Goal: Communication & Community: Participate in discussion

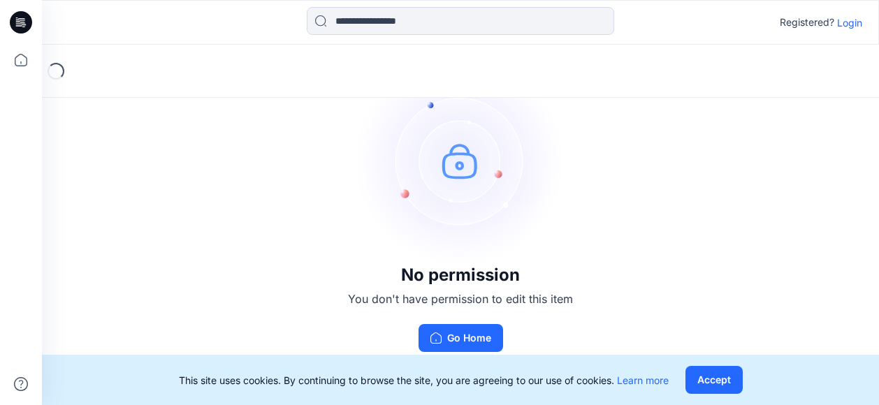
click at [850, 20] on p "Login" at bounding box center [849, 22] width 25 height 15
click at [853, 17] on p "Login" at bounding box center [849, 22] width 25 height 15
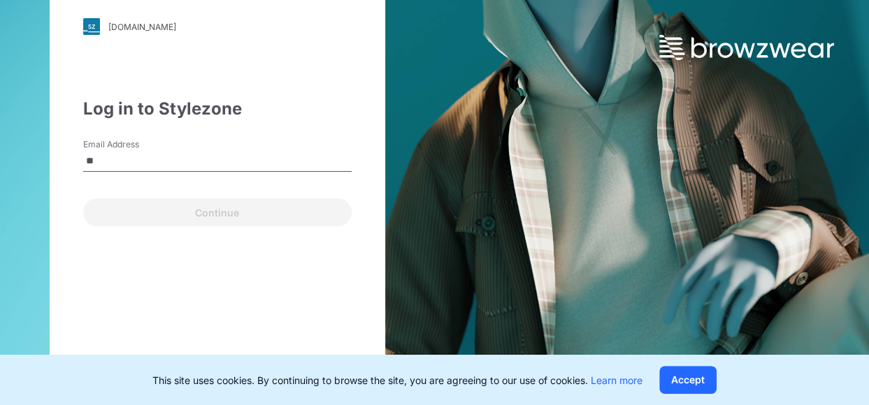
type input "**********"
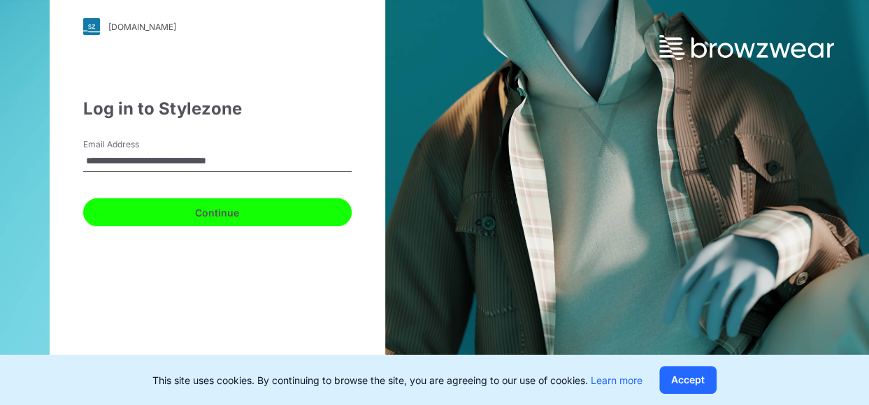
click at [190, 212] on button "Continue" at bounding box center [217, 213] width 268 height 28
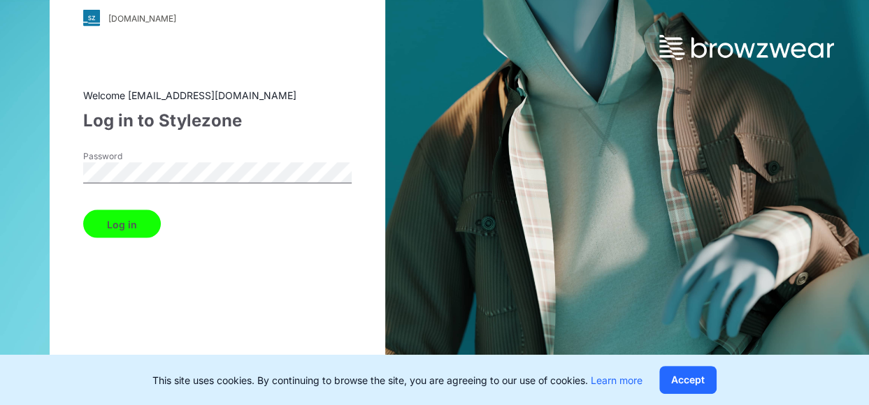
click at [127, 211] on button "Log in" at bounding box center [122, 224] width 78 height 28
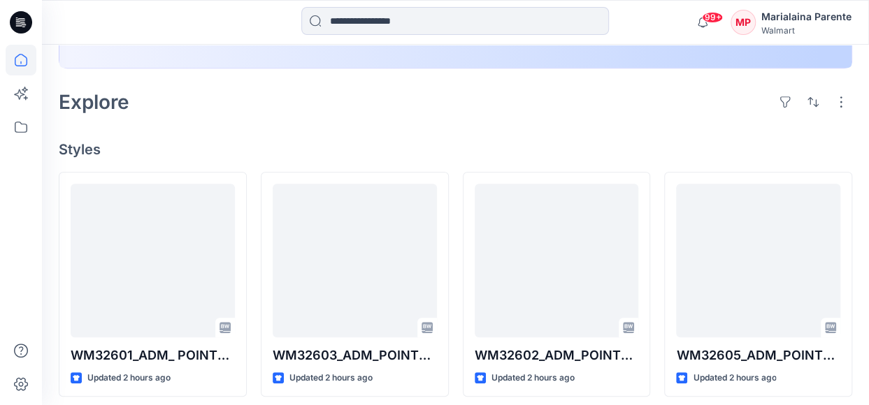
scroll to position [387, 0]
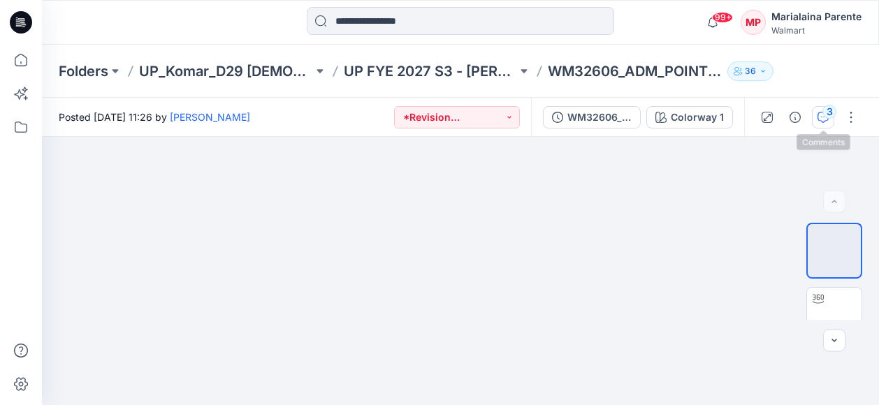
click at [822, 115] on icon "button" at bounding box center [823, 117] width 11 height 11
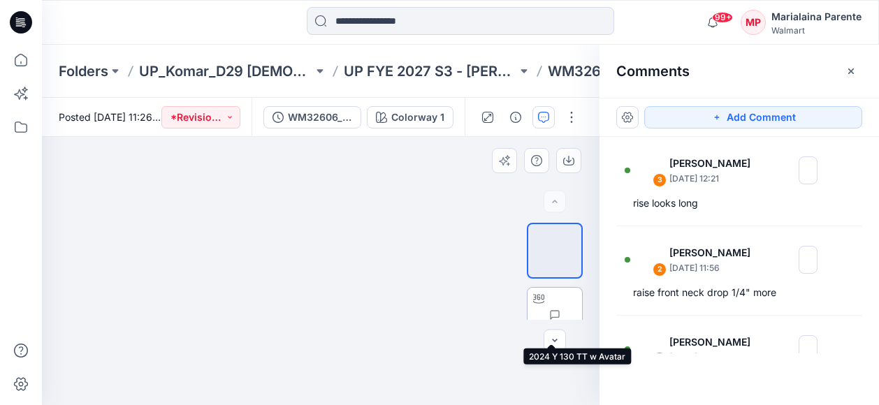
click at [582, 315] on img at bounding box center [582, 315] width 0 height 0
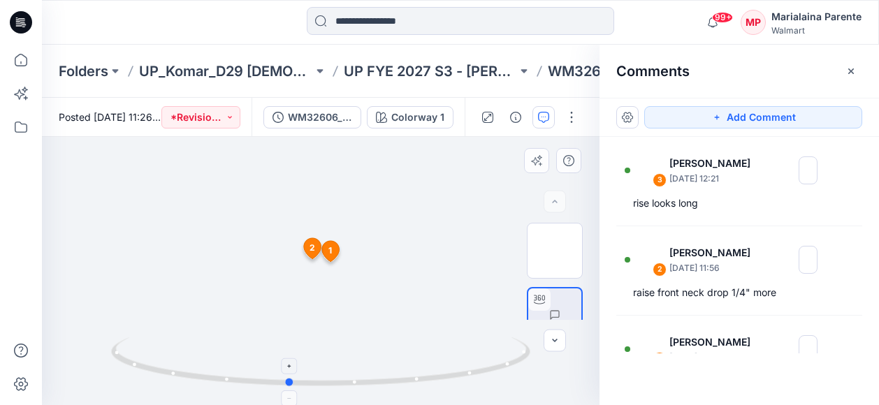
drag, startPoint x: 380, startPoint y: 377, endPoint x: 348, endPoint y: 370, distance: 32.9
click at [348, 370] on icon at bounding box center [322, 364] width 423 height 52
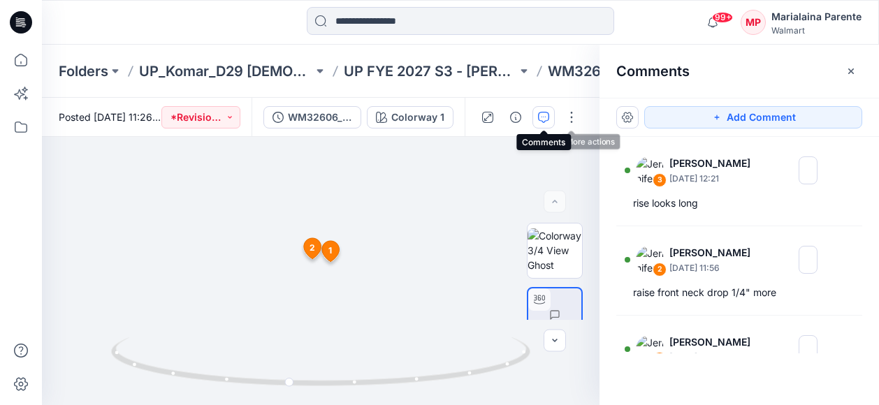
click at [545, 122] on button "button" at bounding box center [544, 117] width 22 height 22
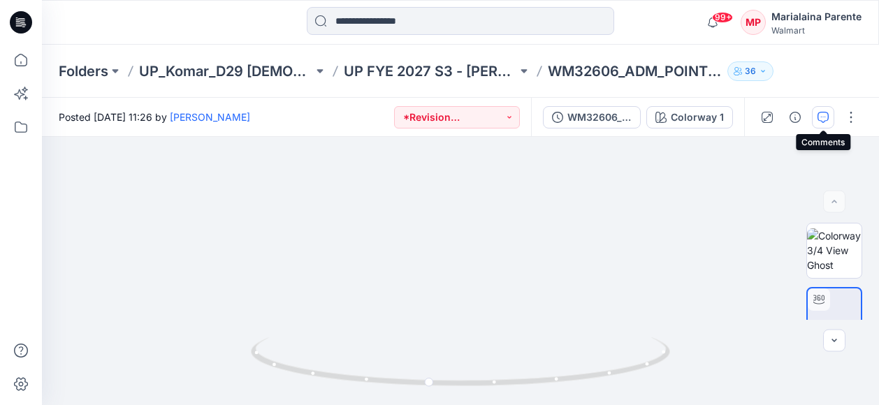
click at [821, 118] on icon "button" at bounding box center [823, 117] width 11 height 11
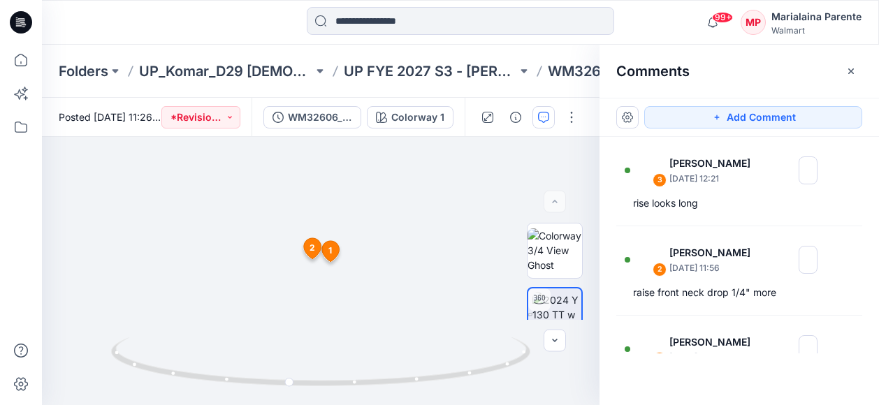
click at [737, 128] on div "Add Comment" at bounding box center [740, 117] width 280 height 39
click at [734, 119] on button "Add Comment" at bounding box center [754, 117] width 218 height 22
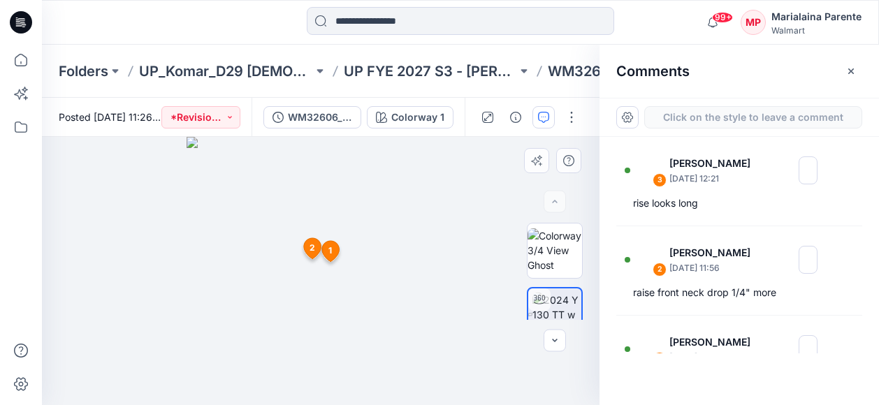
click at [325, 298] on div "4 1 Jennifer Yerkes September 26, 2025 11:55 fill in and raise armhole a little…" at bounding box center [321, 271] width 558 height 268
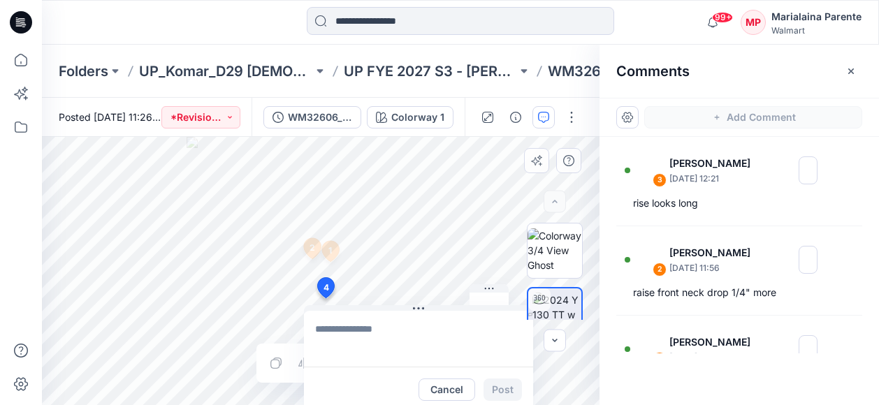
type textarea "*"
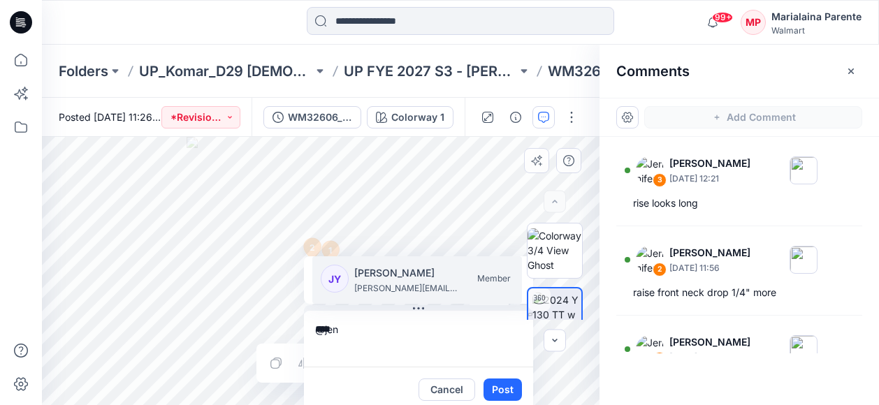
click at [335, 286] on div "JY" at bounding box center [335, 279] width 28 height 28
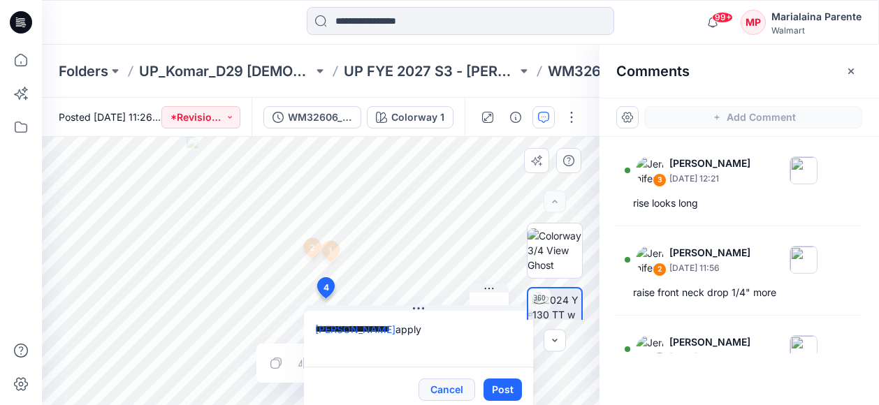
type textarea "**********"
click at [446, 387] on button "Cancel" at bounding box center [447, 390] width 57 height 22
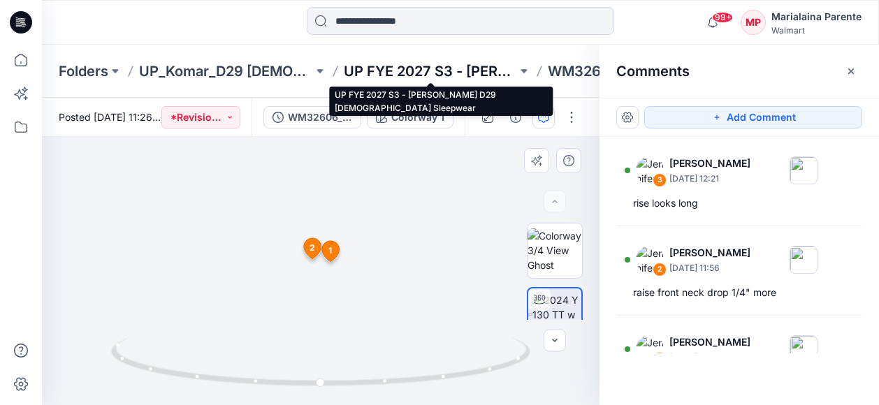
click at [439, 69] on p "UP FYE 2027 S3 - Komar D29 Ladies Sleepwear" at bounding box center [431, 72] width 174 height 20
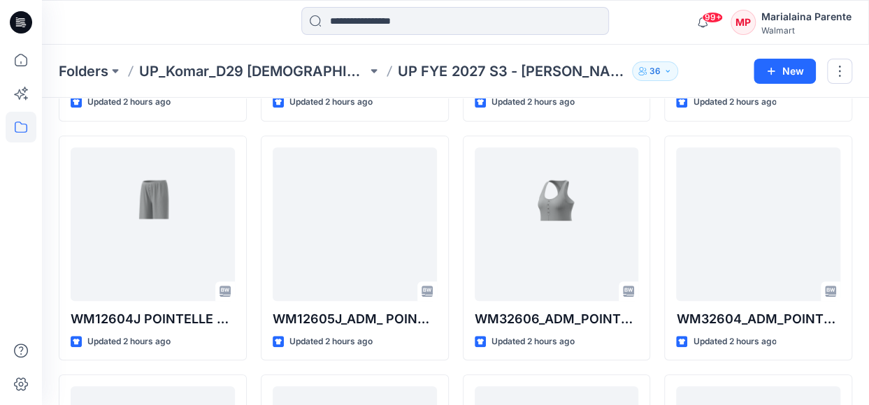
scroll to position [293, 0]
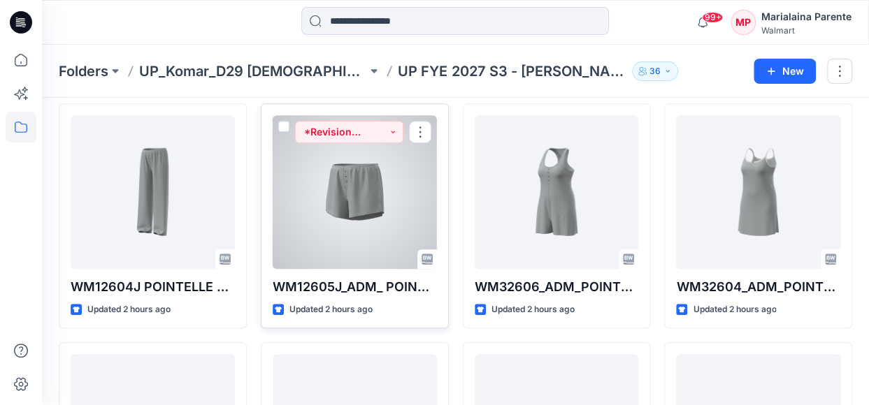
click at [382, 212] on div at bounding box center [355, 192] width 164 height 154
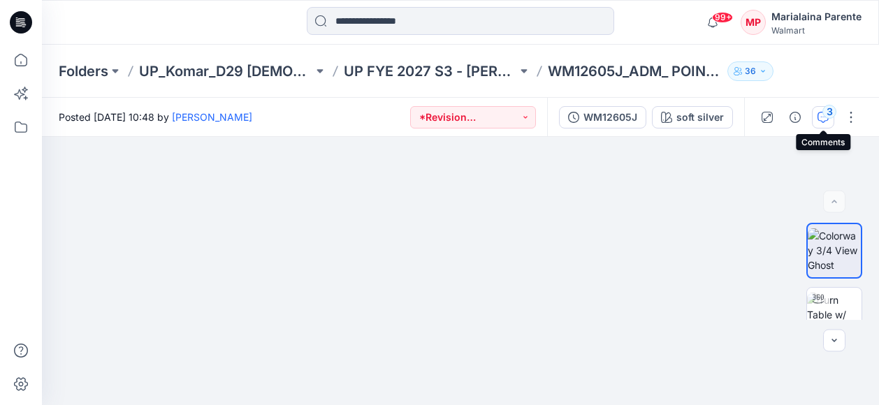
click at [821, 115] on icon "button" at bounding box center [823, 117] width 11 height 11
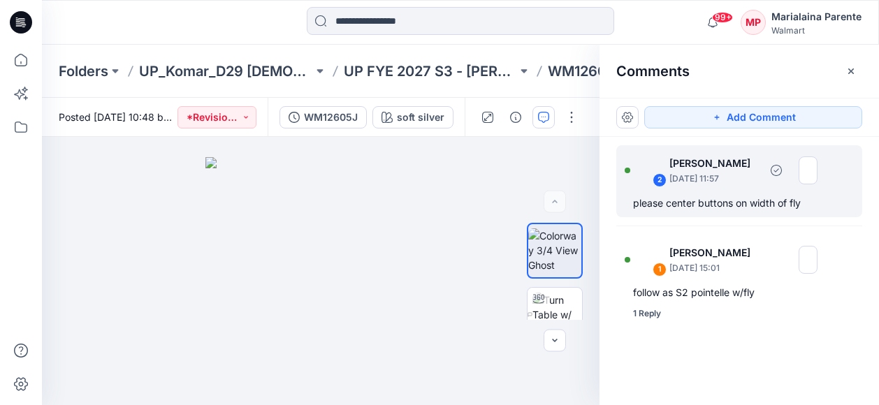
click at [715, 176] on p "September 26, 2025 11:57" at bounding box center [715, 179] width 90 height 14
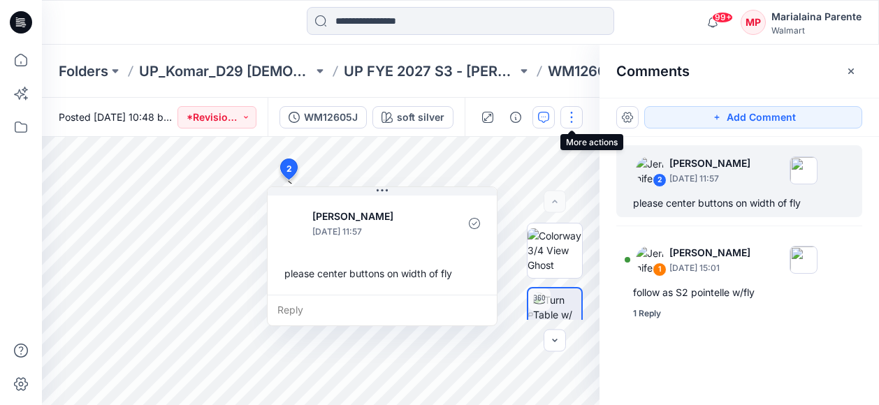
click at [572, 115] on button "button" at bounding box center [572, 117] width 22 height 22
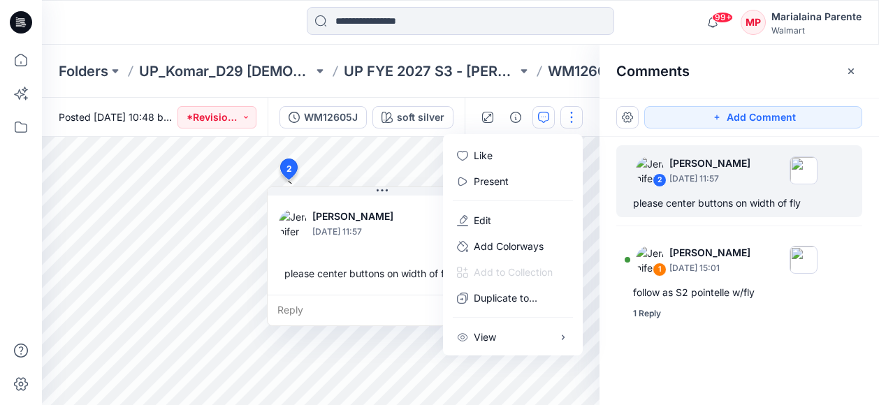
click at [577, 118] on button "button" at bounding box center [572, 117] width 22 height 22
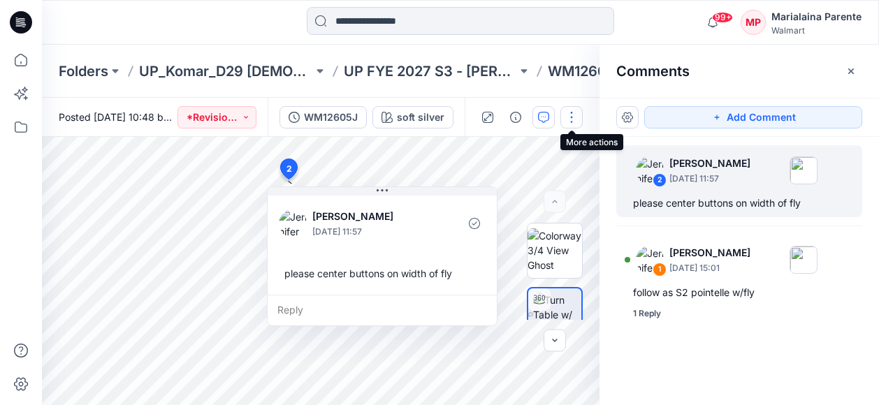
click at [577, 118] on button "button" at bounding box center [572, 117] width 22 height 22
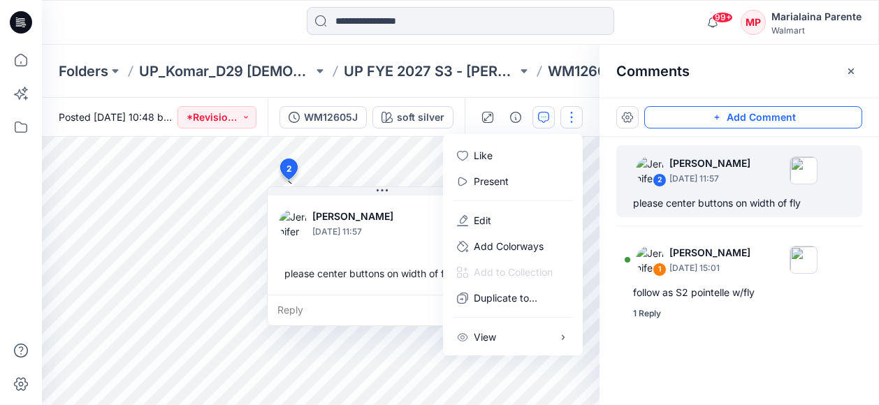
click at [722, 111] on button "Add Comment" at bounding box center [754, 117] width 218 height 22
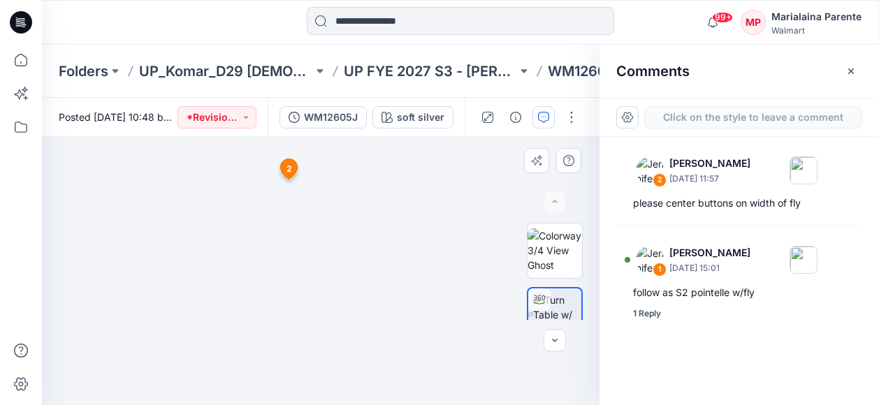
click at [364, 241] on div "3 1 Jennifer Yerkes September 17, 2025 15:01 follow as S2 pointelle w/fly JB Ja…" at bounding box center [321, 271] width 558 height 268
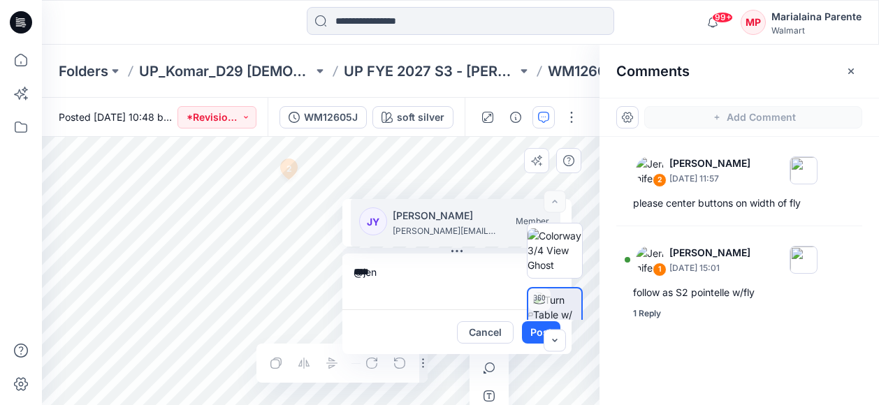
click at [391, 231] on div "JY Jennifer Yerkes jennifer.yerkes@walmart.com Member" at bounding box center [459, 223] width 201 height 31
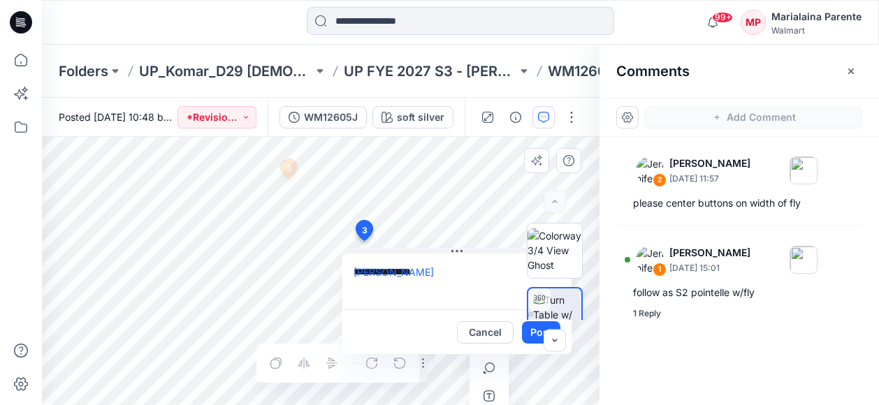
click at [432, 308] on textarea "**********" at bounding box center [457, 282] width 229 height 56
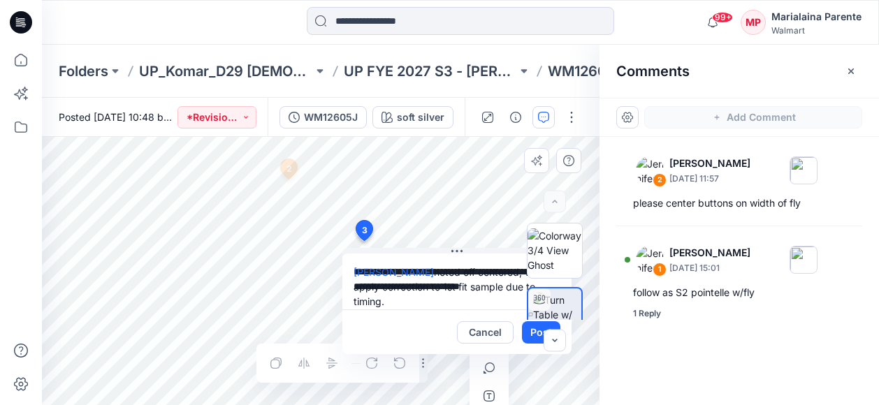
click at [456, 271] on textarea "**********" at bounding box center [457, 282] width 229 height 56
type textarea "**********"
click at [538, 335] on button "Post" at bounding box center [541, 333] width 38 height 22
